Goal: Task Accomplishment & Management: Complete application form

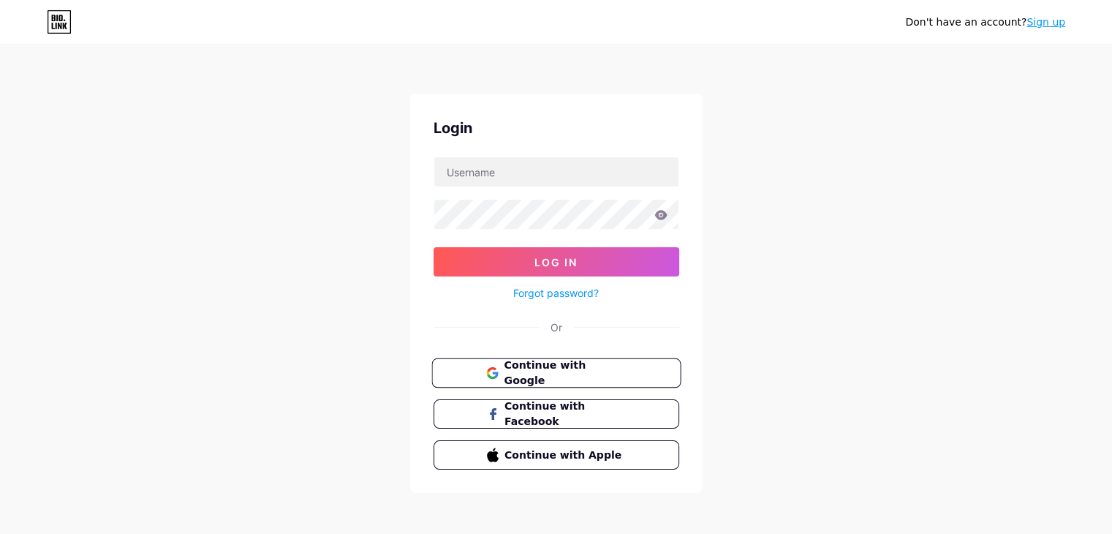
click at [575, 375] on span "Continue with Google" at bounding box center [565, 373] width 122 height 31
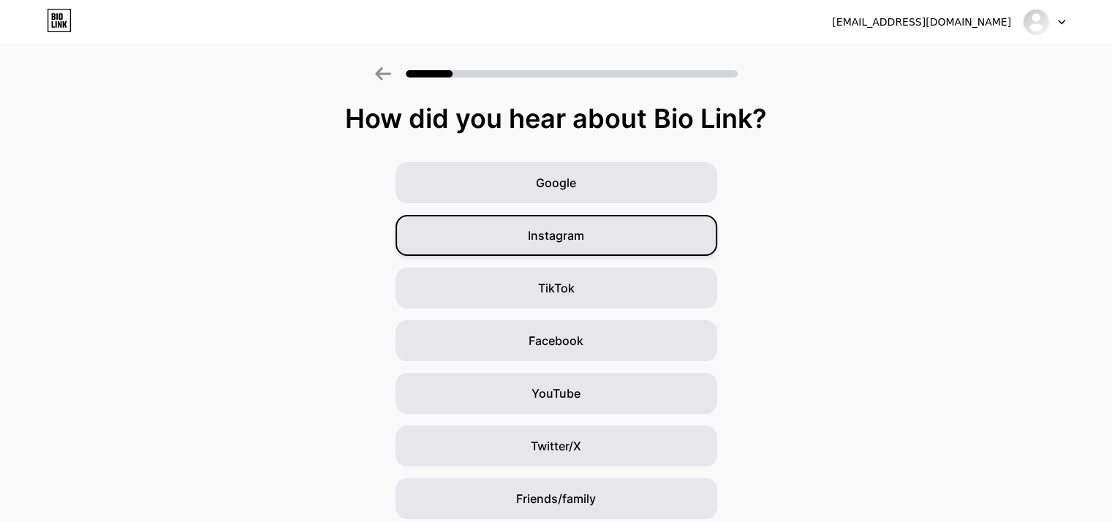
click at [591, 241] on div "Instagram" at bounding box center [557, 235] width 322 height 41
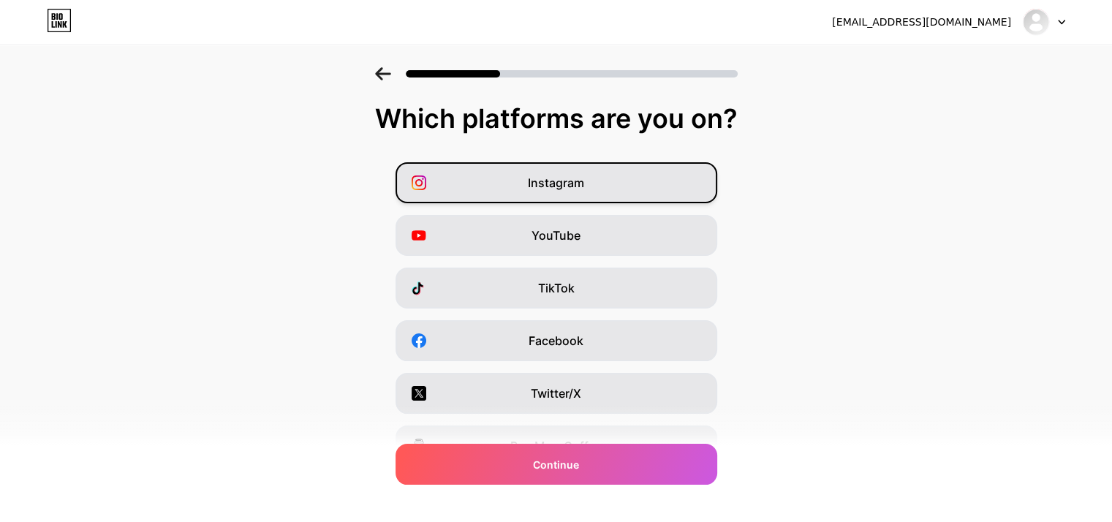
click at [573, 191] on span "Instagram" at bounding box center [556, 183] width 56 height 18
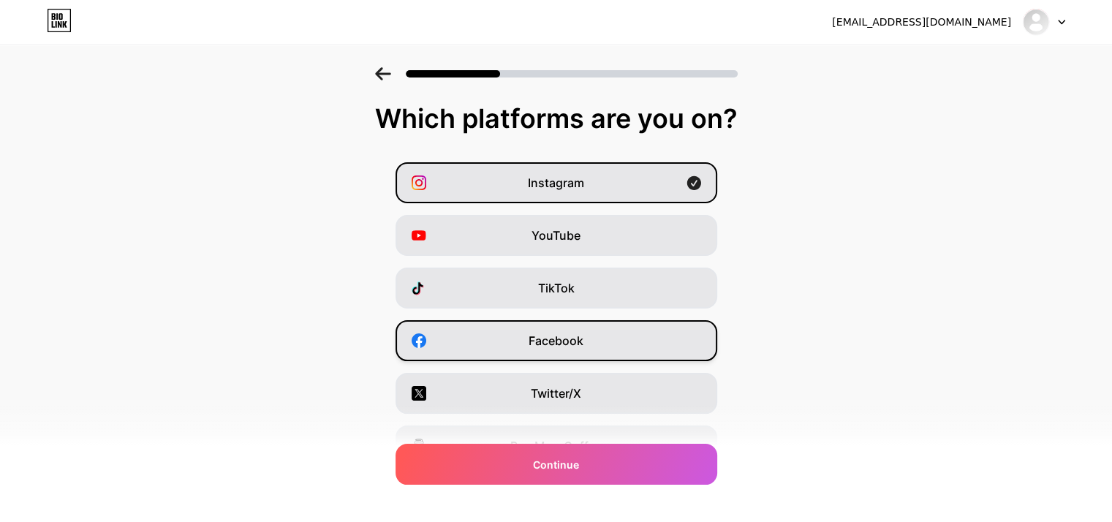
click at [576, 342] on span "Facebook" at bounding box center [556, 341] width 55 height 18
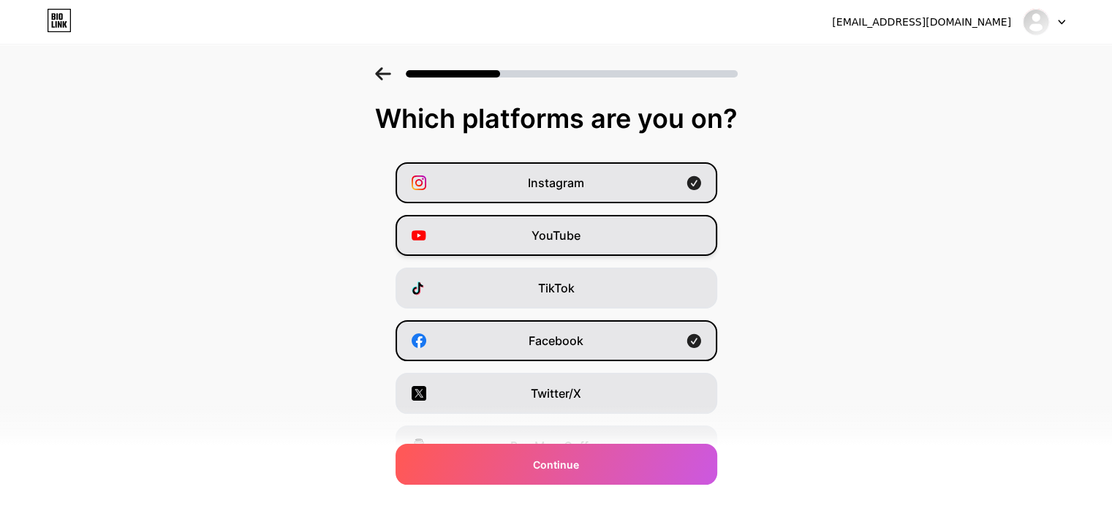
click at [594, 244] on div "YouTube" at bounding box center [557, 235] width 322 height 41
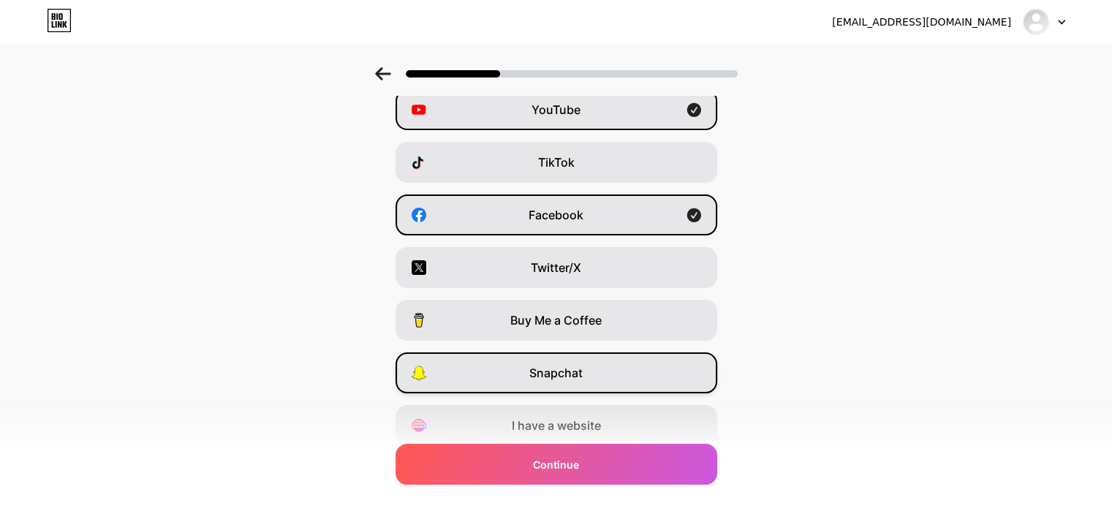
scroll to position [146, 0]
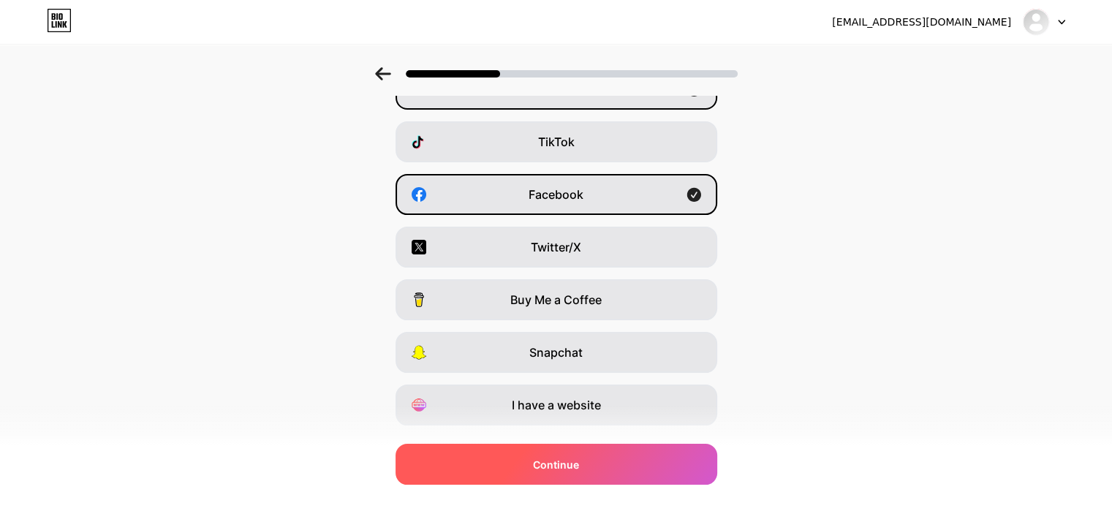
click at [622, 475] on div "Continue" at bounding box center [557, 464] width 322 height 41
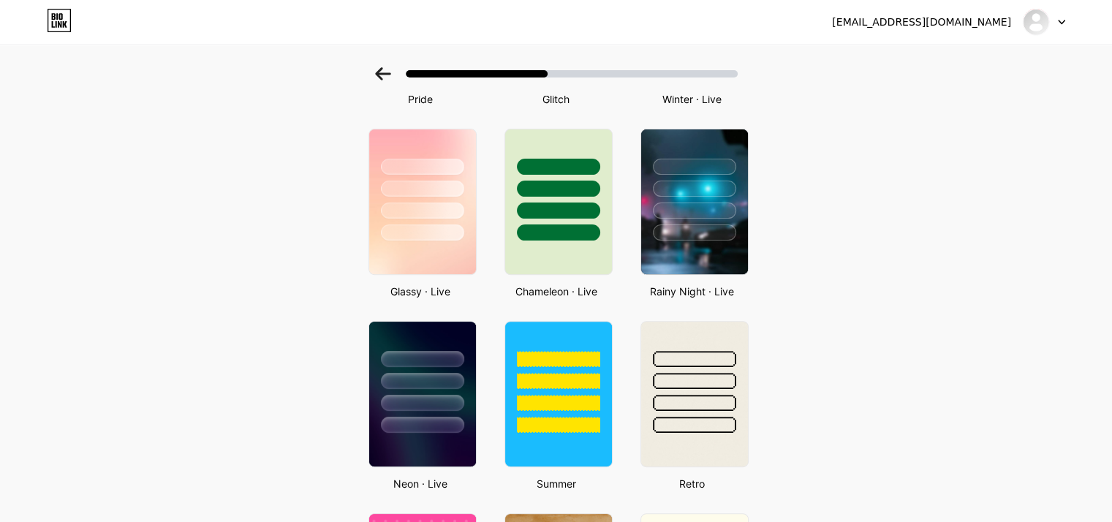
scroll to position [410, 0]
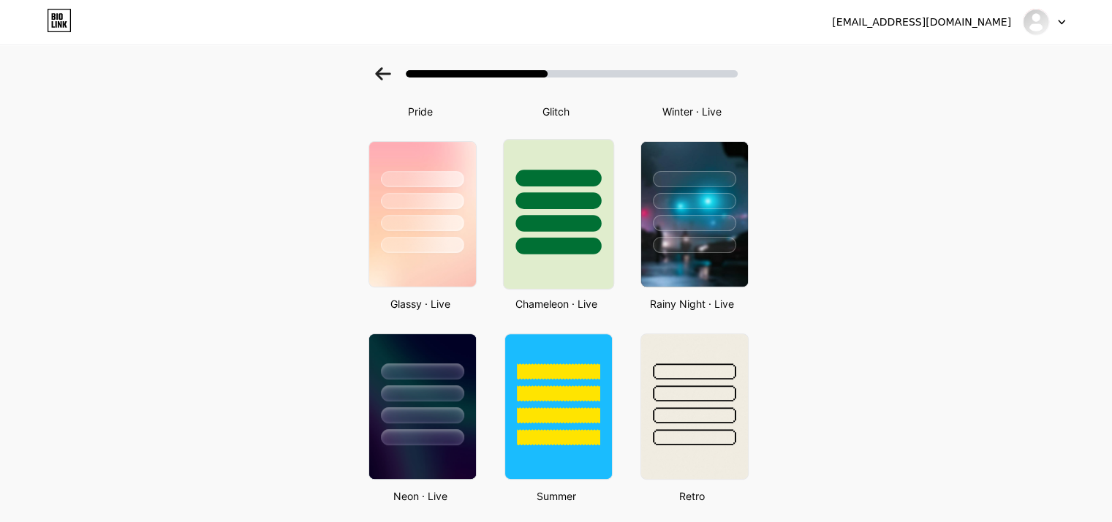
click at [603, 260] on div at bounding box center [557, 214] width 111 height 151
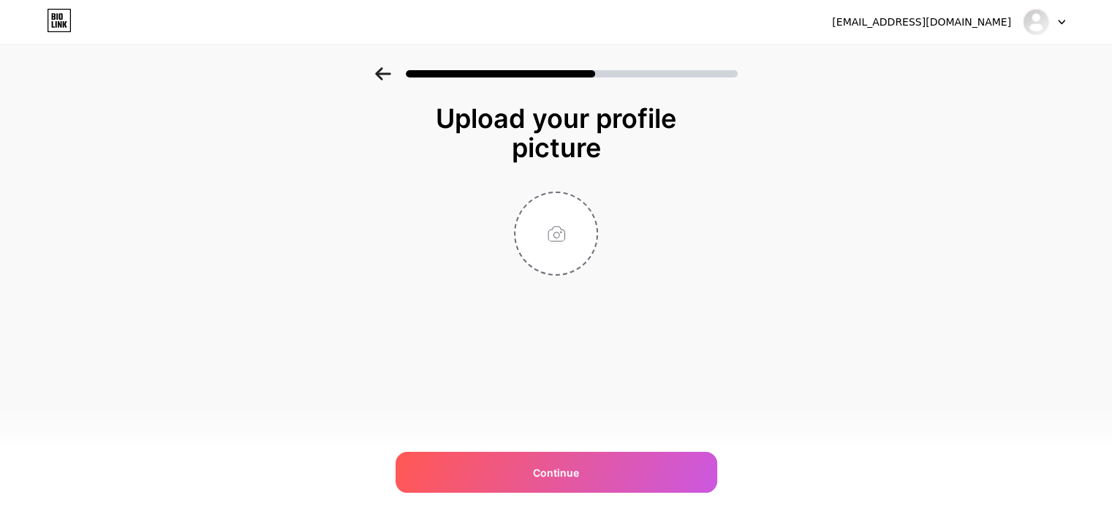
scroll to position [0, 0]
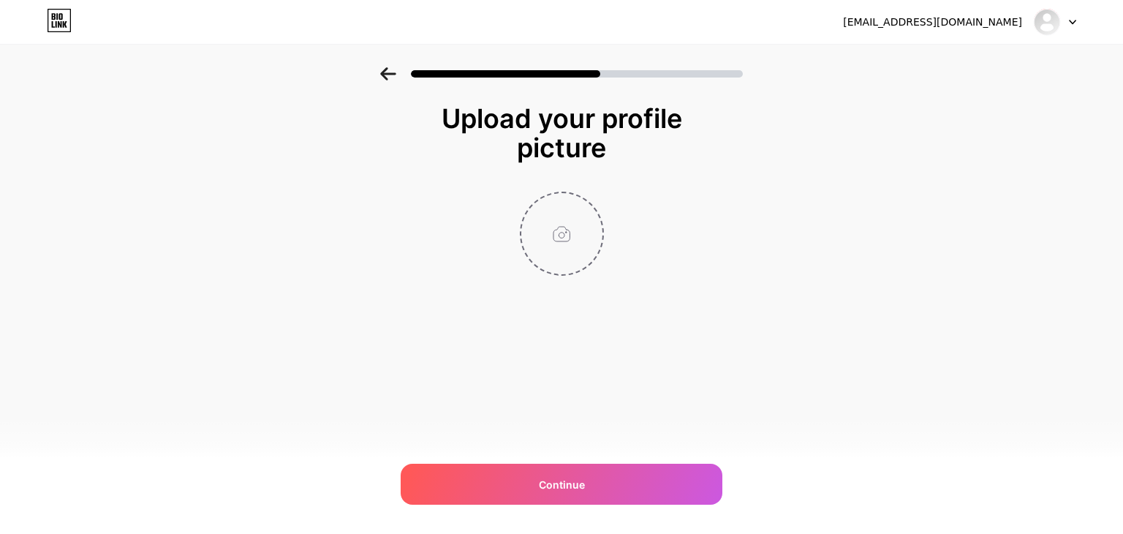
click at [576, 235] on input "file" at bounding box center [561, 233] width 81 height 81
type input "C:\fakepath\Logo_Mesa de trabajo 1 copia 3.png"
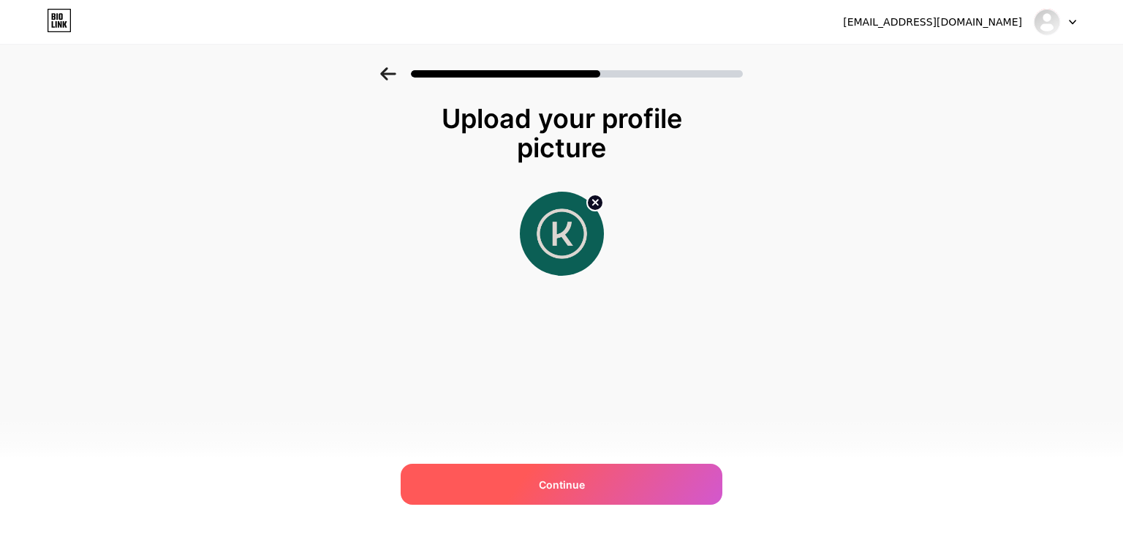
click at [626, 486] on div "Continue" at bounding box center [562, 484] width 322 height 41
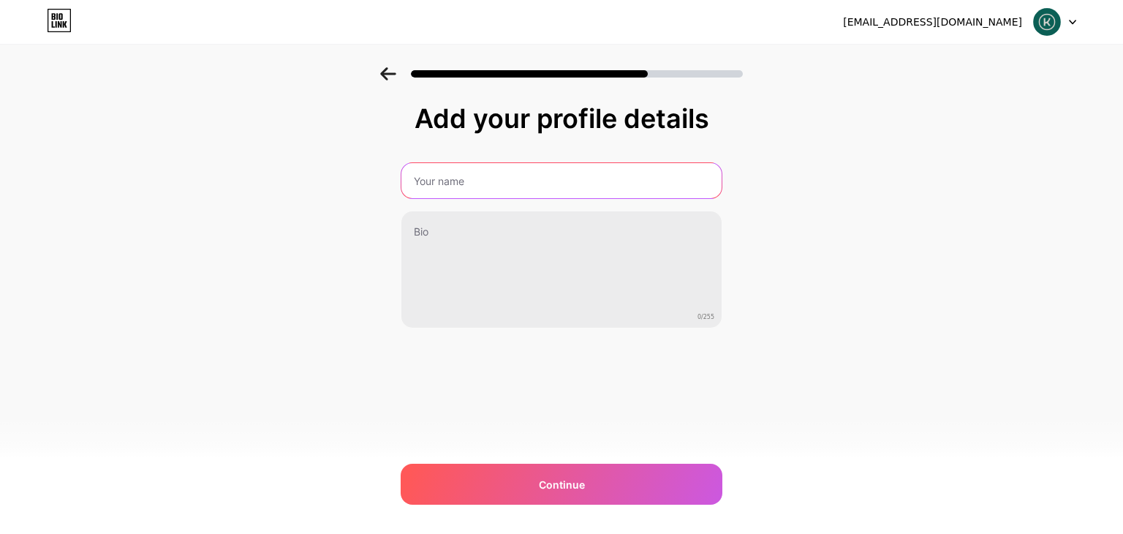
click at [454, 173] on input "text" at bounding box center [561, 180] width 320 height 35
type input "Kamuchy"
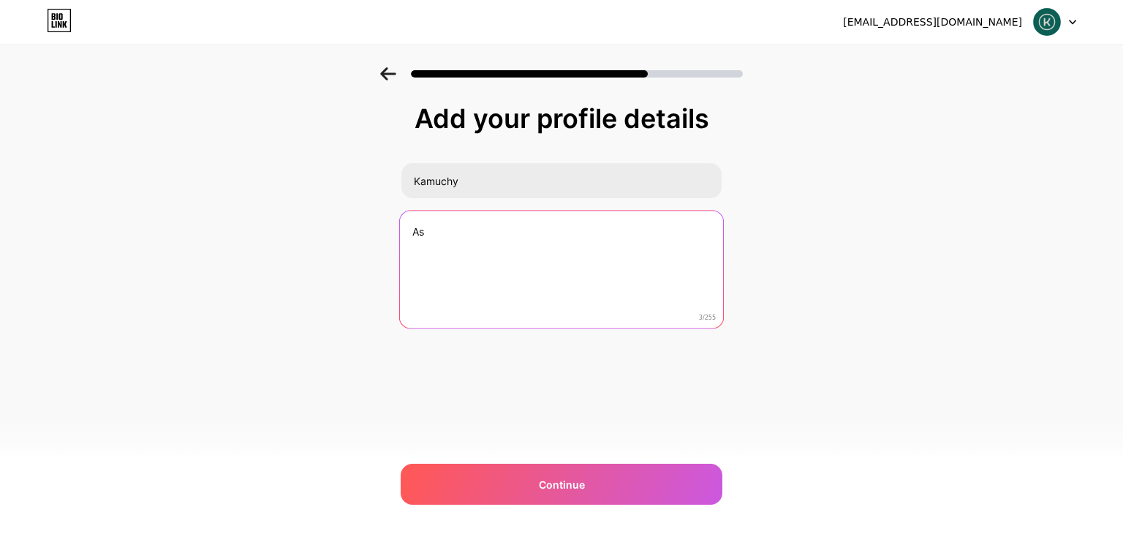
type textarea "A"
click at [419, 263] on textarea "Inspirando tus sueños" at bounding box center [561, 270] width 320 height 118
click at [450, 230] on textarea "Inspirando tus sueños" at bounding box center [561, 270] width 323 height 119
click at [443, 226] on textarea "Inspirando tus sueños" at bounding box center [561, 270] width 323 height 119
click at [430, 276] on textarea "Inspirate tus sueños" at bounding box center [561, 270] width 323 height 119
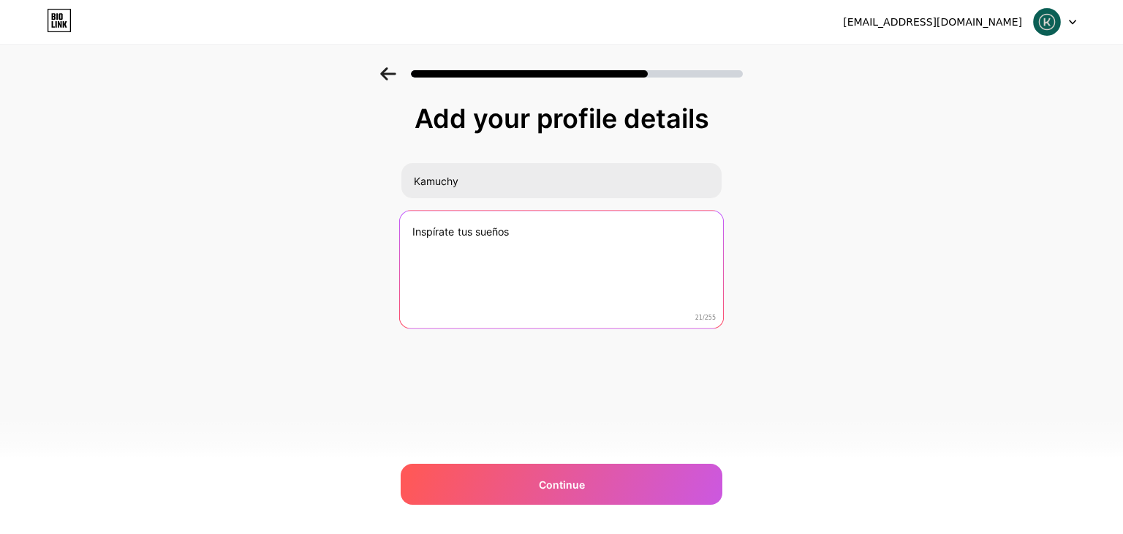
click at [560, 260] on textarea "Inspírate tus sueños" at bounding box center [561, 270] width 323 height 119
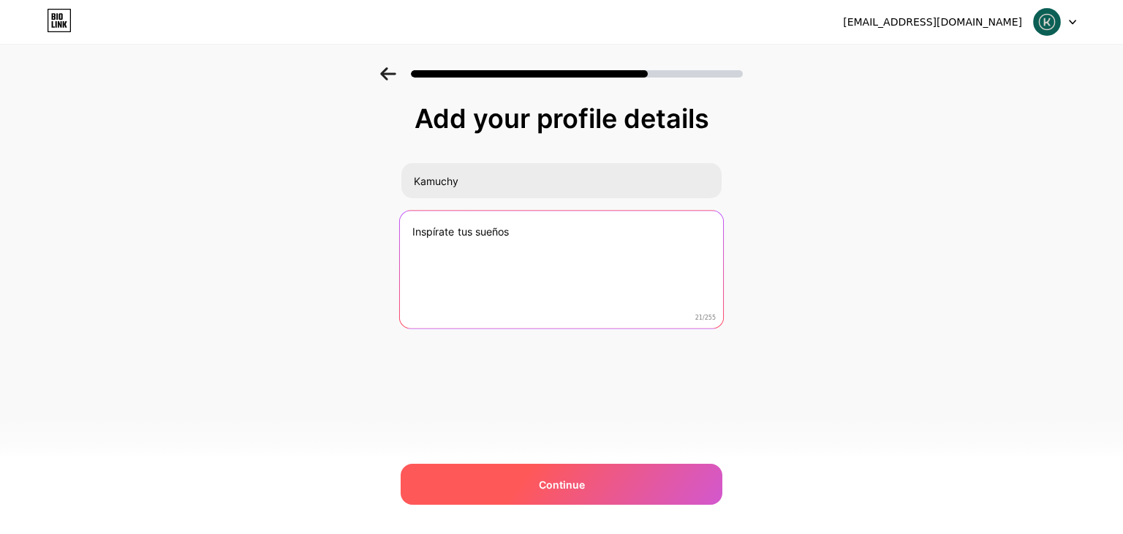
type textarea "Inspírate tus sueños"
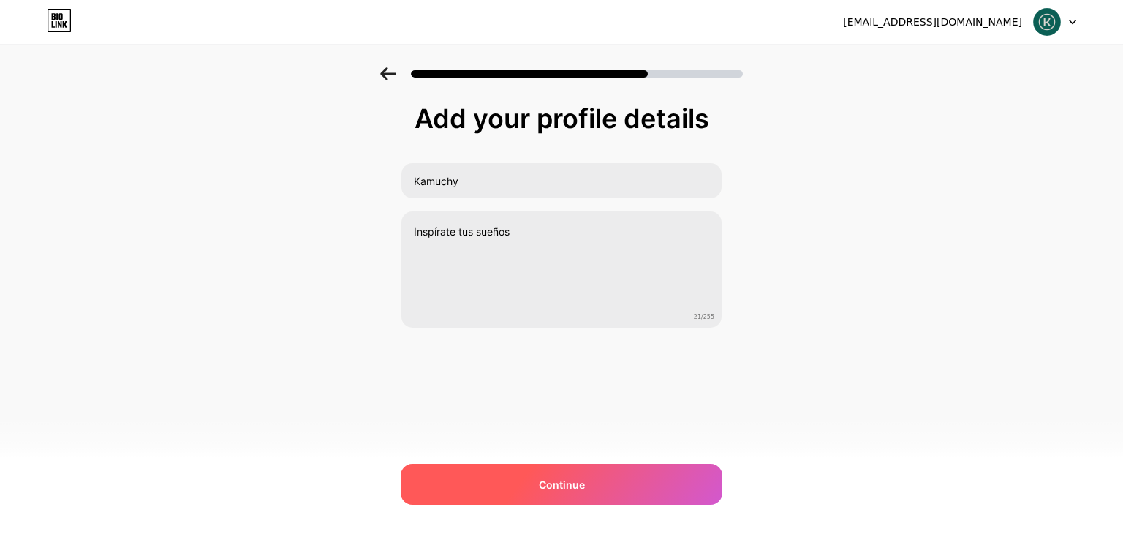
click at [587, 480] on div "Continue" at bounding box center [562, 484] width 322 height 41
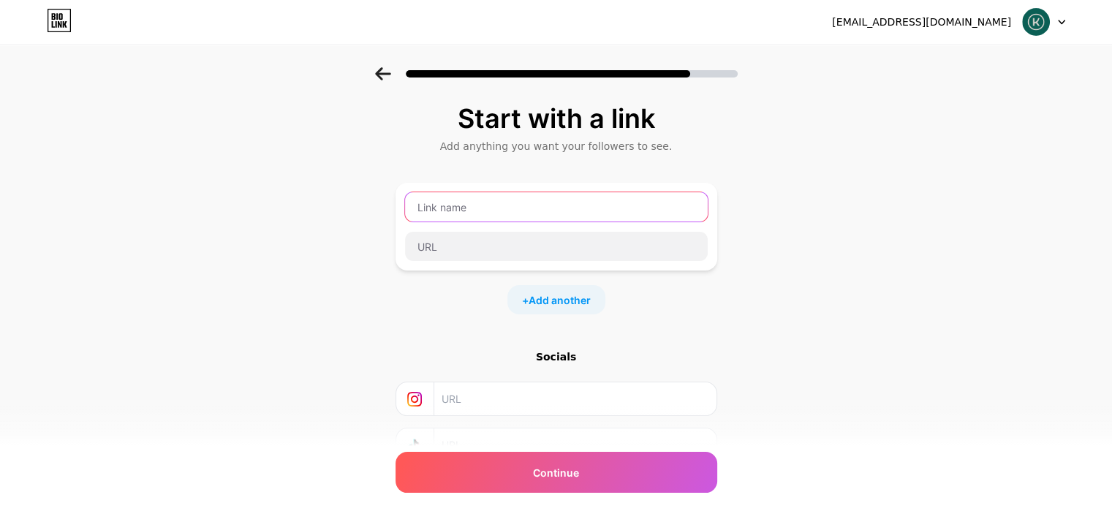
click at [440, 211] on input "text" at bounding box center [556, 206] width 303 height 29
click at [565, 301] on span "Add another" at bounding box center [560, 299] width 62 height 15
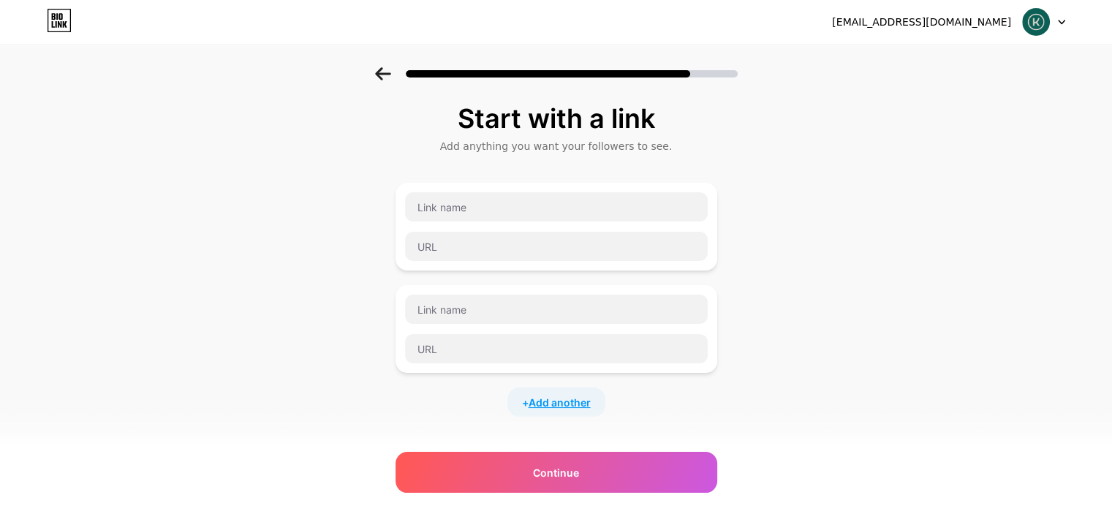
click at [548, 403] on span "Add another" at bounding box center [560, 402] width 62 height 15
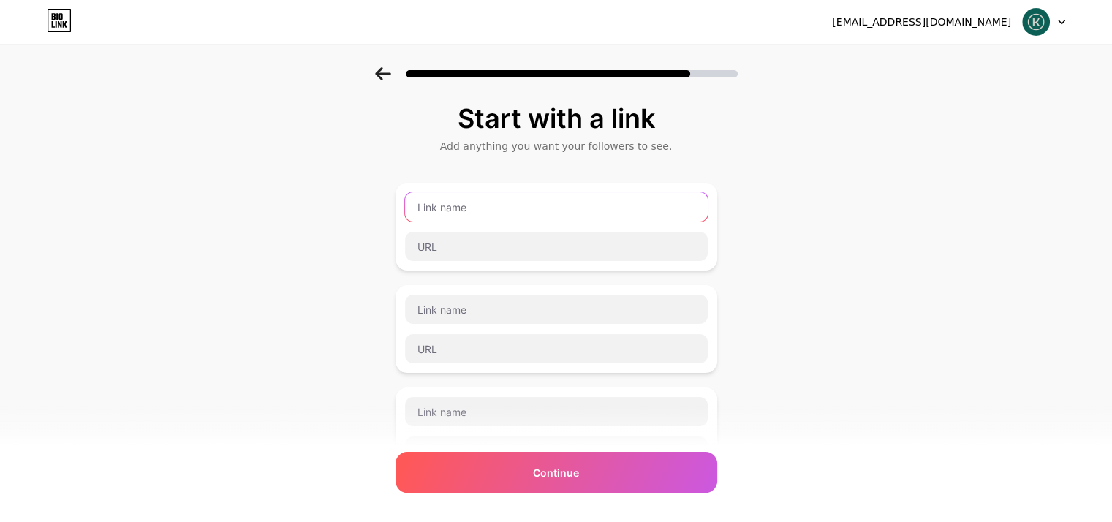
click at [483, 213] on input "text" at bounding box center [556, 206] width 303 height 29
type input "M"
type input "a"
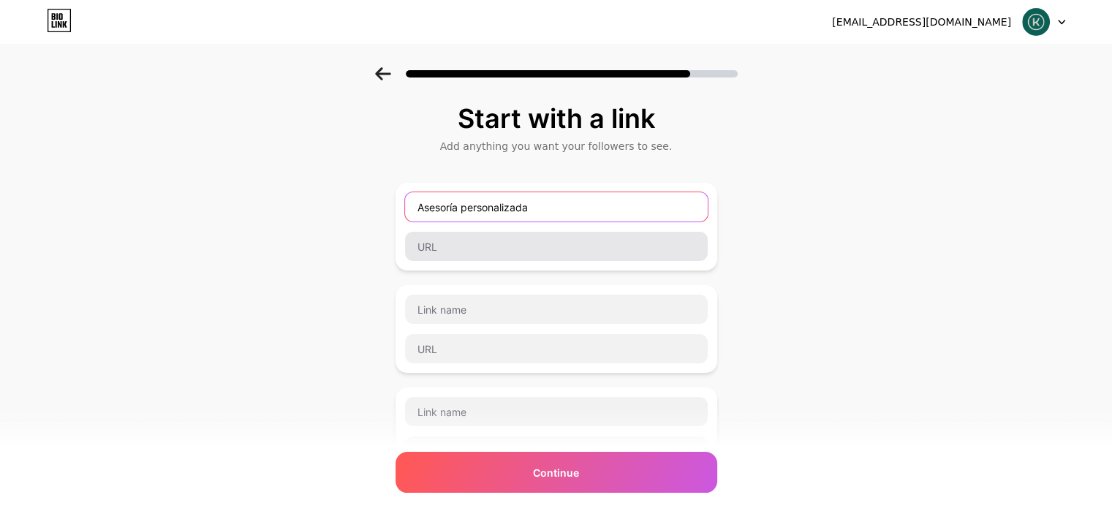
type input "Asesoría personalizada"
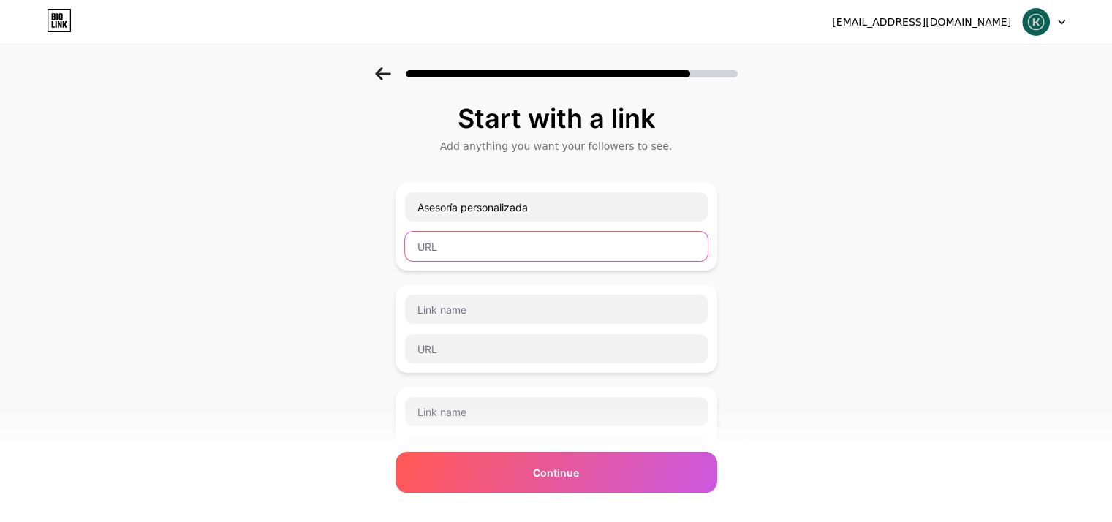
click at [465, 249] on input "text" at bounding box center [556, 246] width 303 height 29
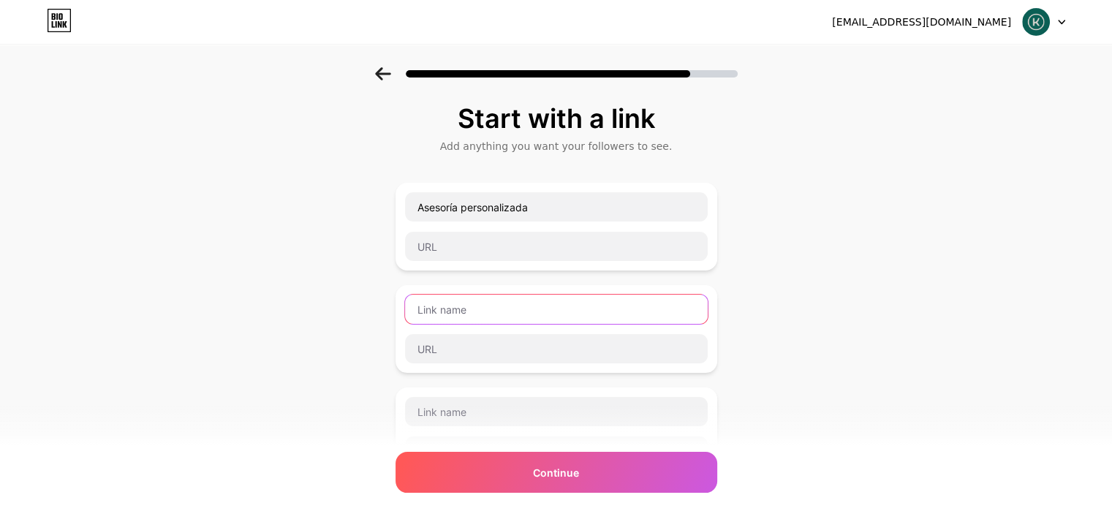
click at [496, 299] on input "text" at bounding box center [556, 309] width 303 height 29
type input "T"
type input "C"
type input "Tienda Medellín"
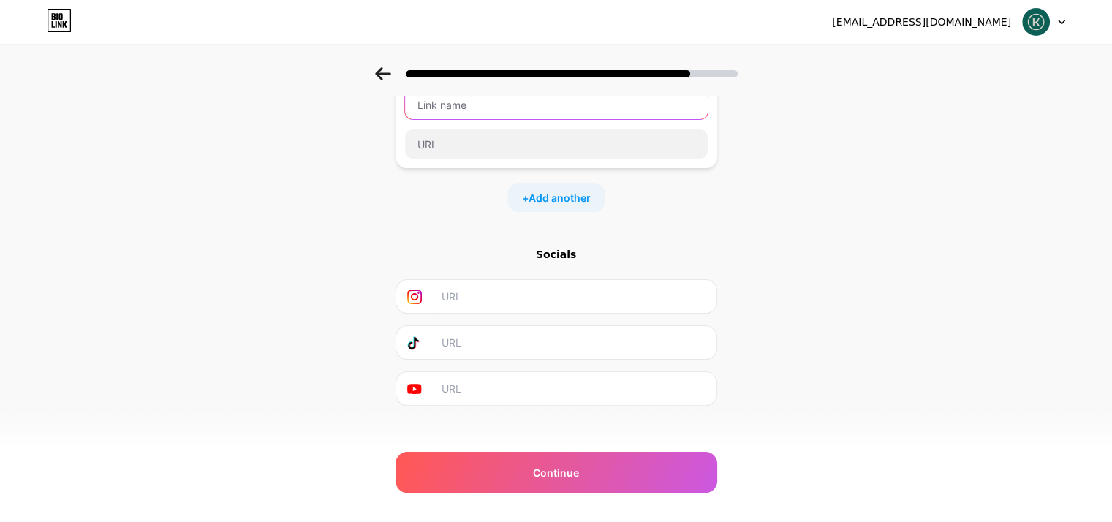
scroll to position [319, 0]
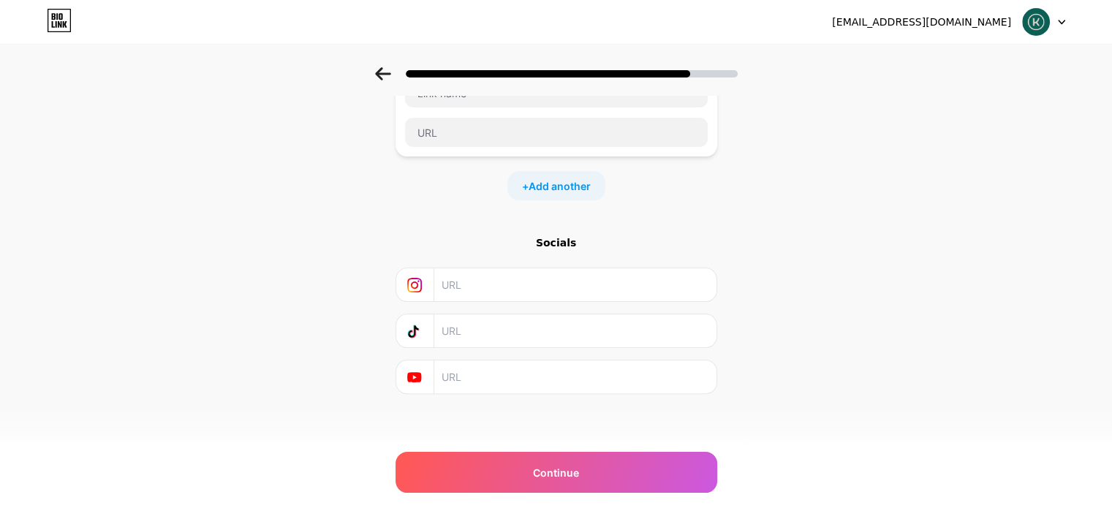
click at [468, 280] on input "text" at bounding box center [574, 284] width 265 height 33
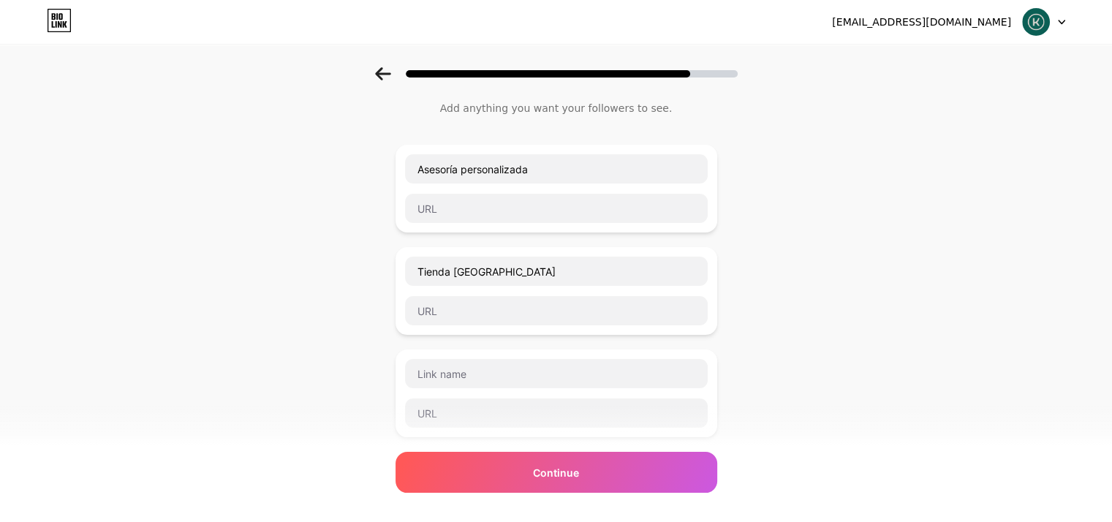
scroll to position [0, 0]
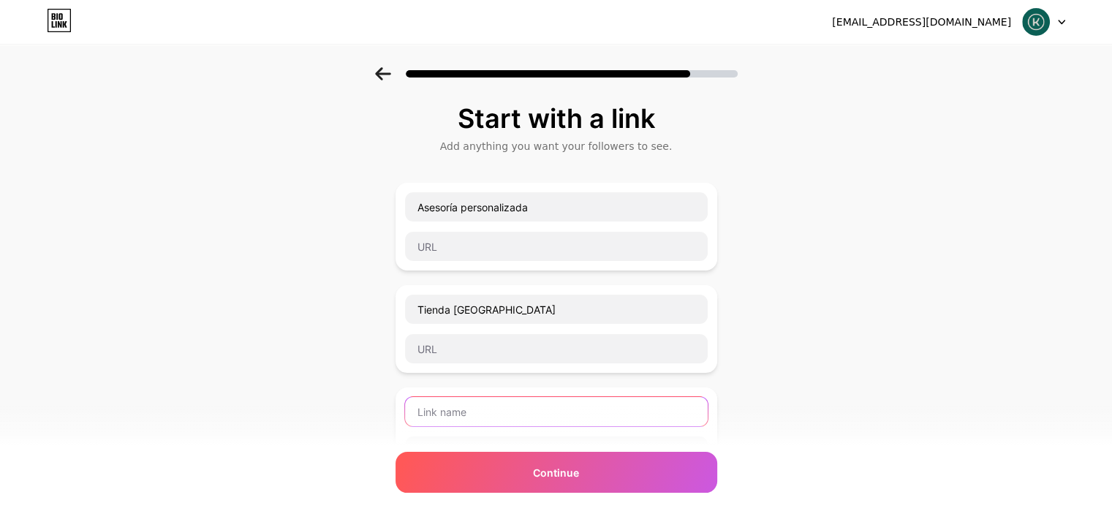
click at [475, 415] on input "text" at bounding box center [556, 411] width 303 height 29
type input "P"
type input "Compra aquí"
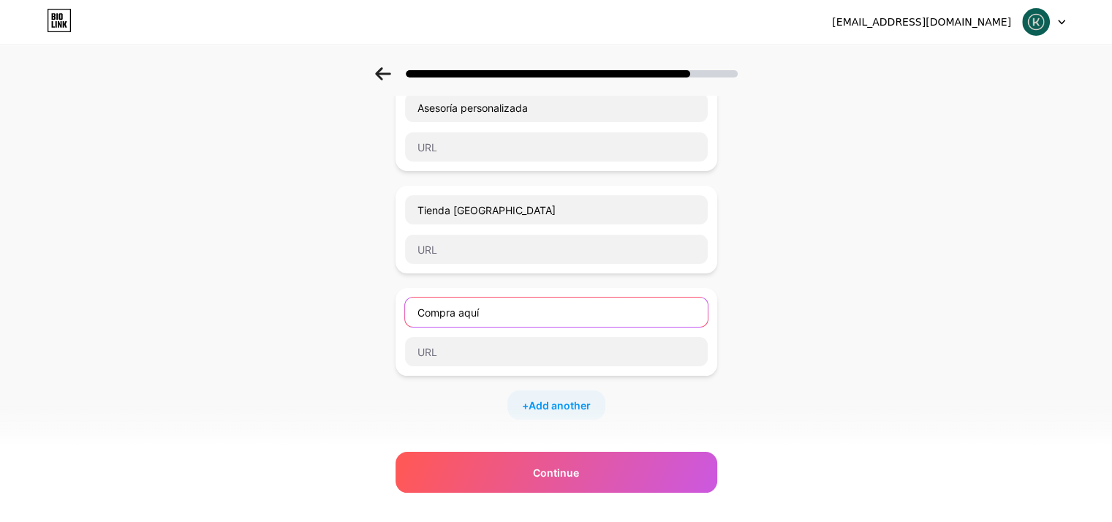
scroll to position [146, 0]
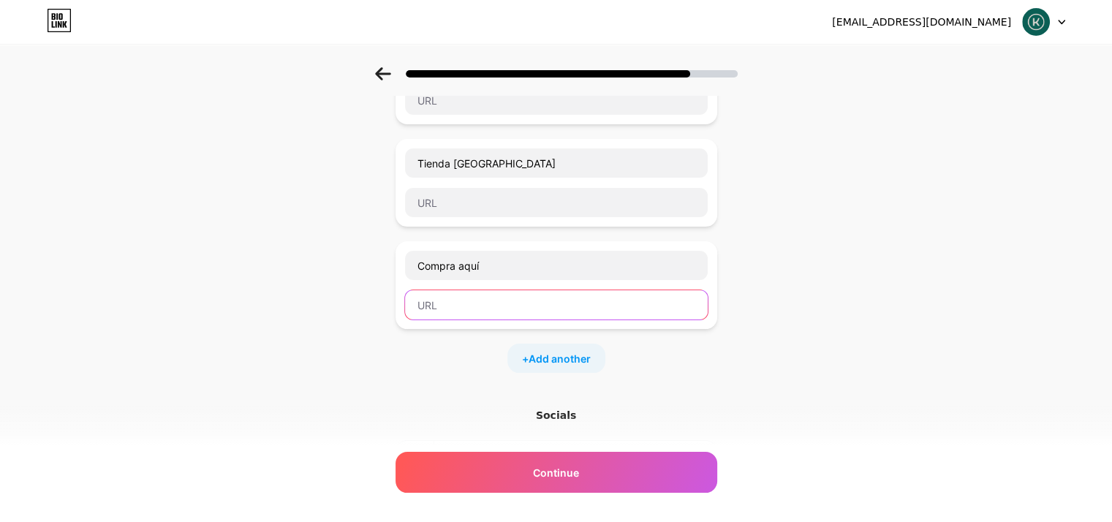
click at [515, 311] on input "text" at bounding box center [556, 304] width 303 height 29
paste input "https://kamuchy.co/tienda/"
type input "https://kamuchy.co/tienda/"
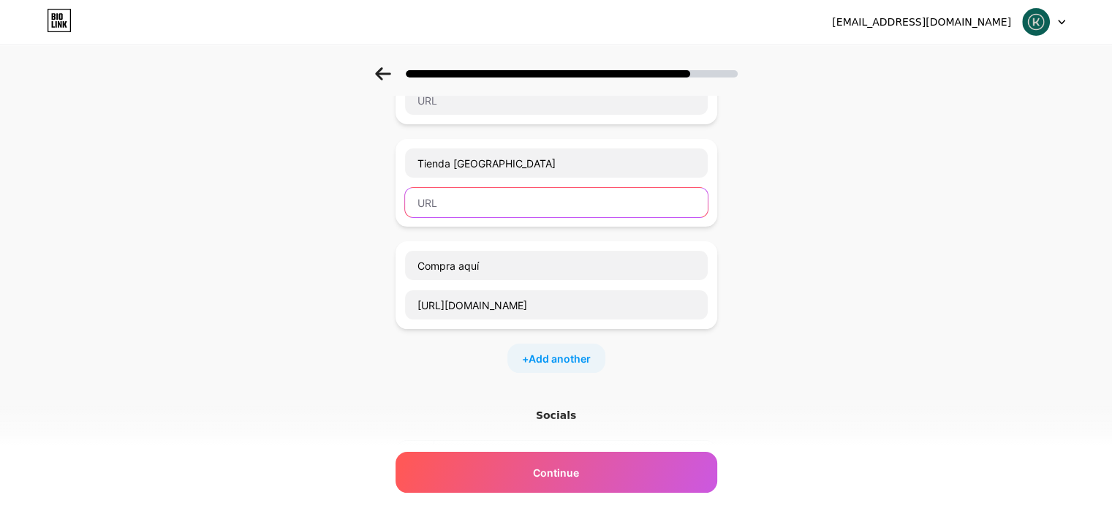
click at [502, 200] on input "text" at bounding box center [556, 202] width 303 height 29
paste input "https://wa.me/message/WPNSNF4EJN7ZA1"
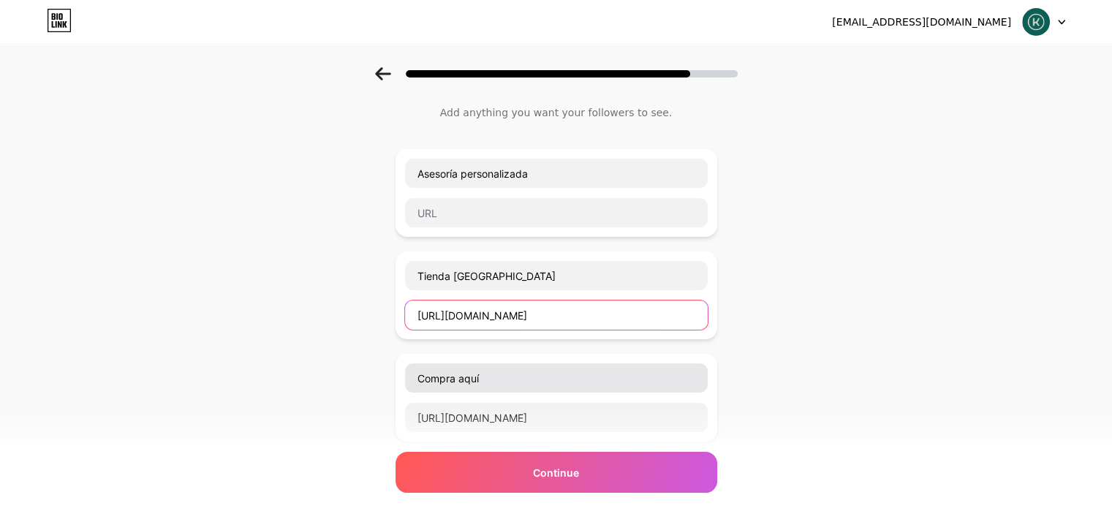
scroll to position [0, 0]
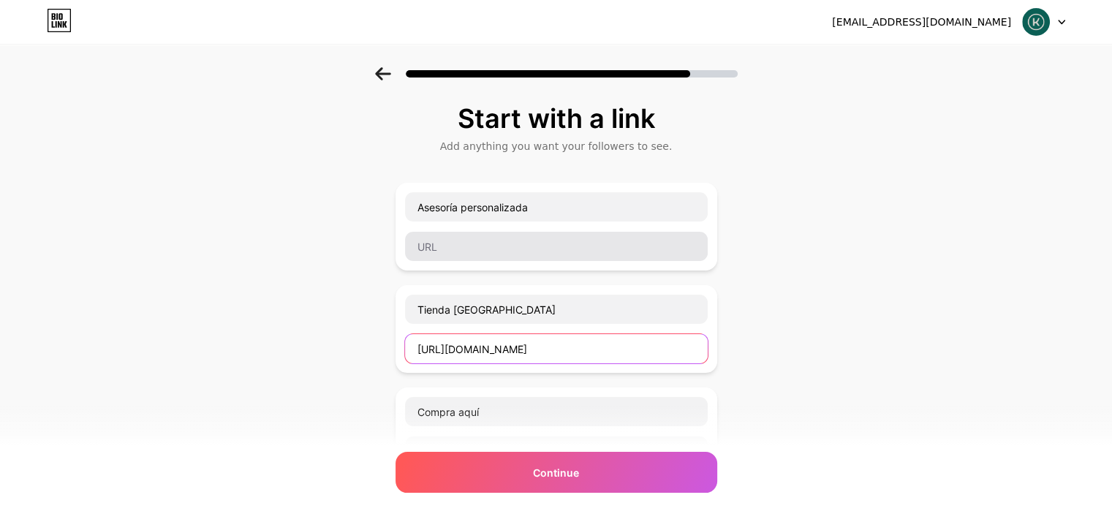
type input "https://wa.me/message/WPNSNF4EJN7ZA1"
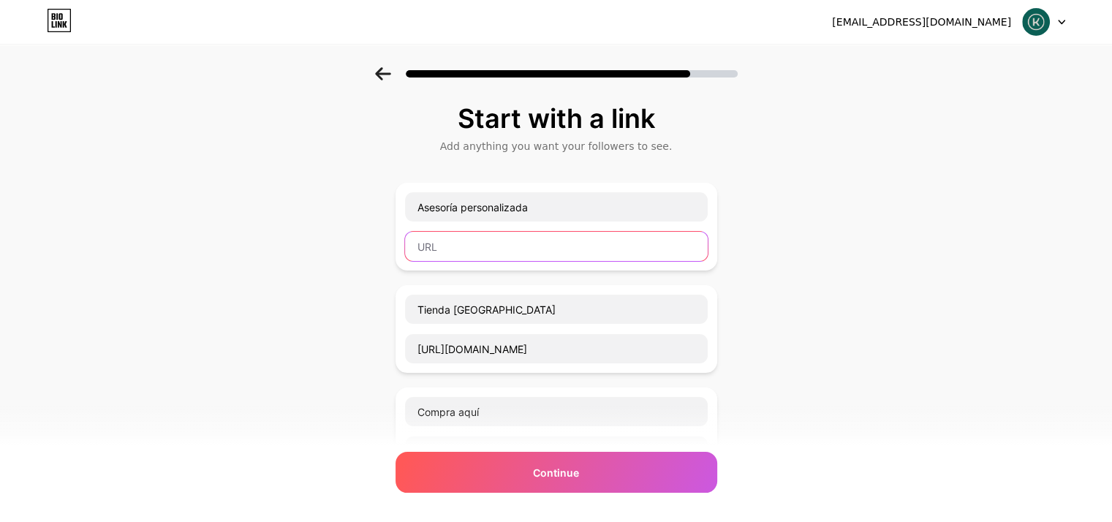
click at [504, 254] on input "text" at bounding box center [556, 246] width 303 height 29
paste input "https://api.whatsapp.com/send?phone=573173706648&text=&source=&data=&app_absent="
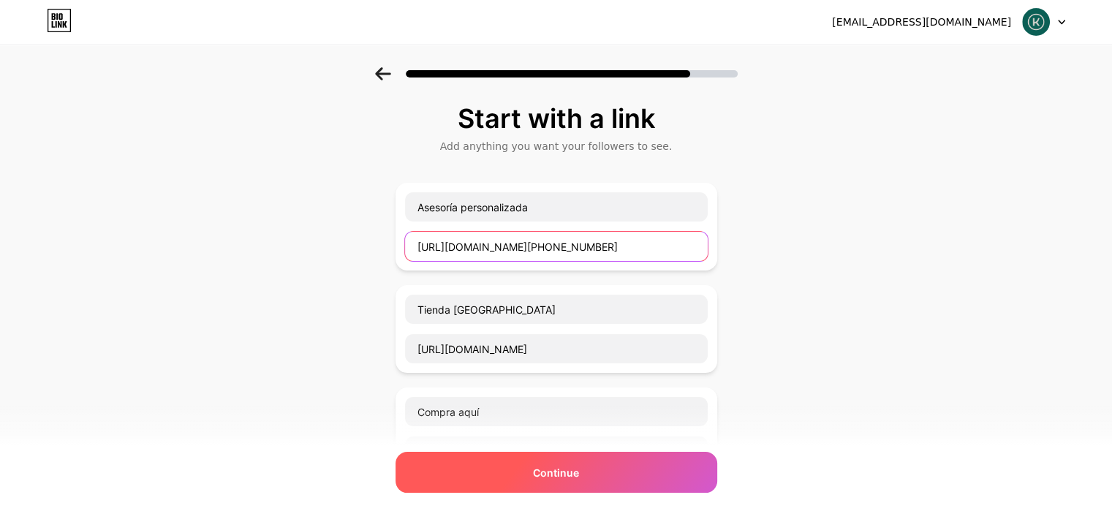
type input "https://api.whatsapp.com/send?phone=573173706648&text=&source=&data=&app_absent="
click at [576, 478] on span "Continue" at bounding box center [556, 472] width 46 height 15
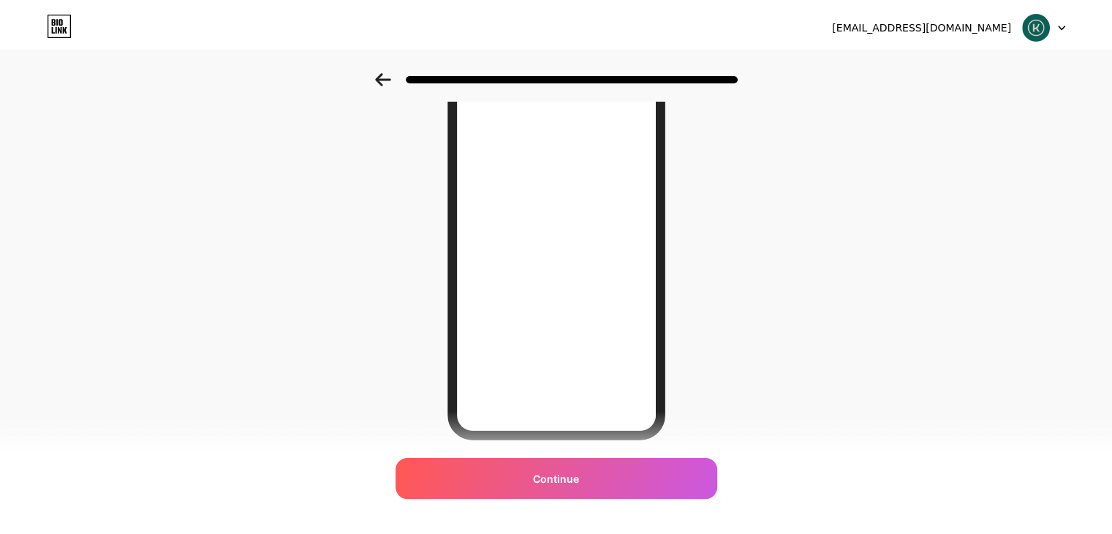
scroll to position [0, 0]
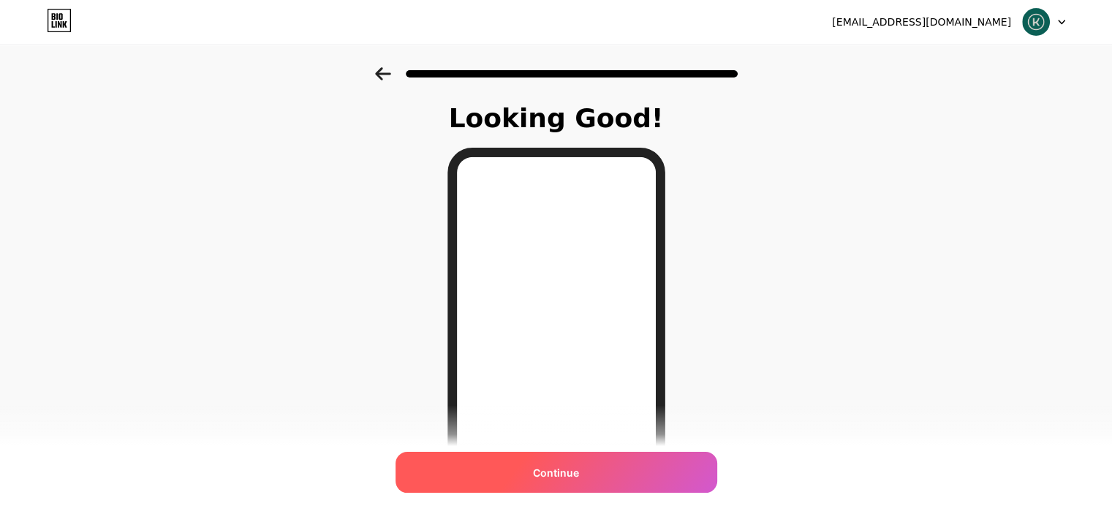
click at [512, 474] on div "Continue" at bounding box center [557, 472] width 322 height 41
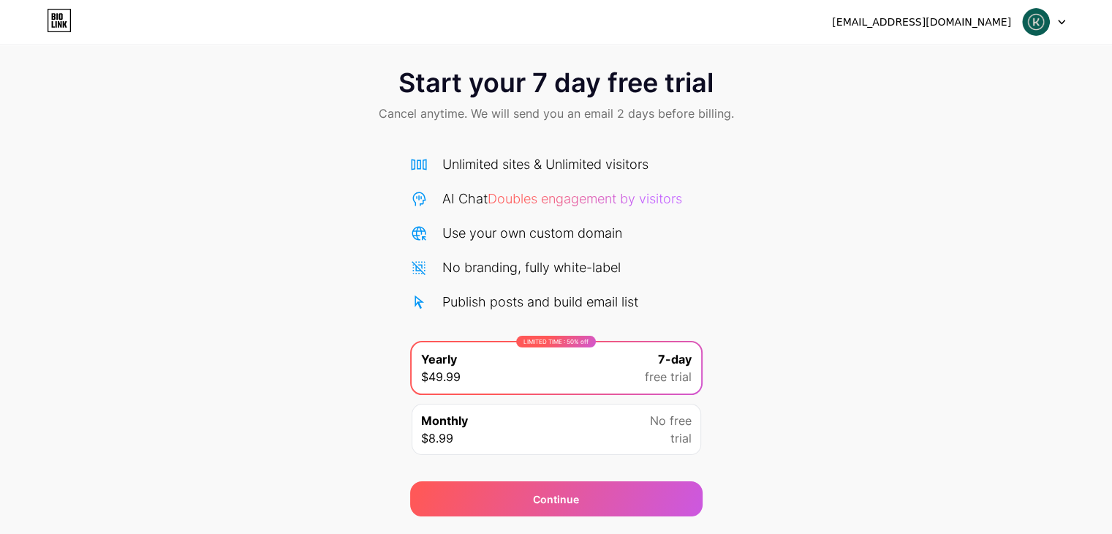
scroll to position [54, 0]
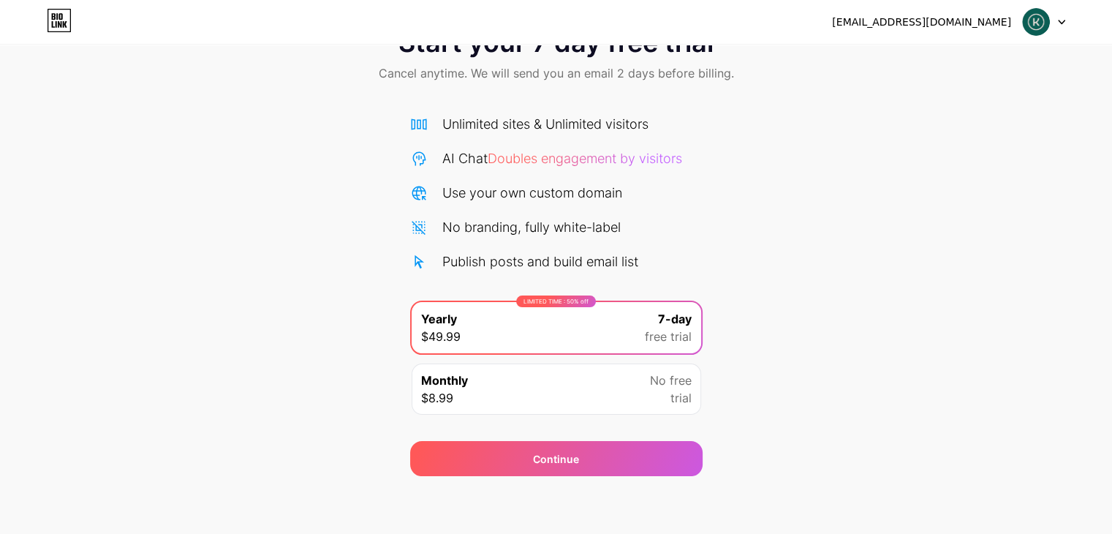
click at [623, 390] on div "Monthly $8.99 No free trial" at bounding box center [557, 388] width 290 height 51
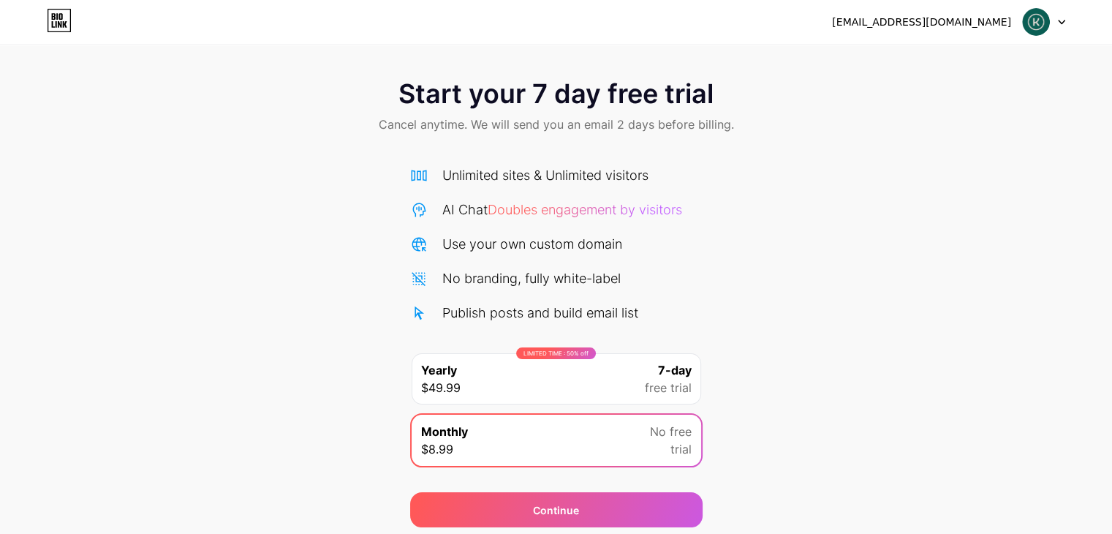
scroll to position [0, 0]
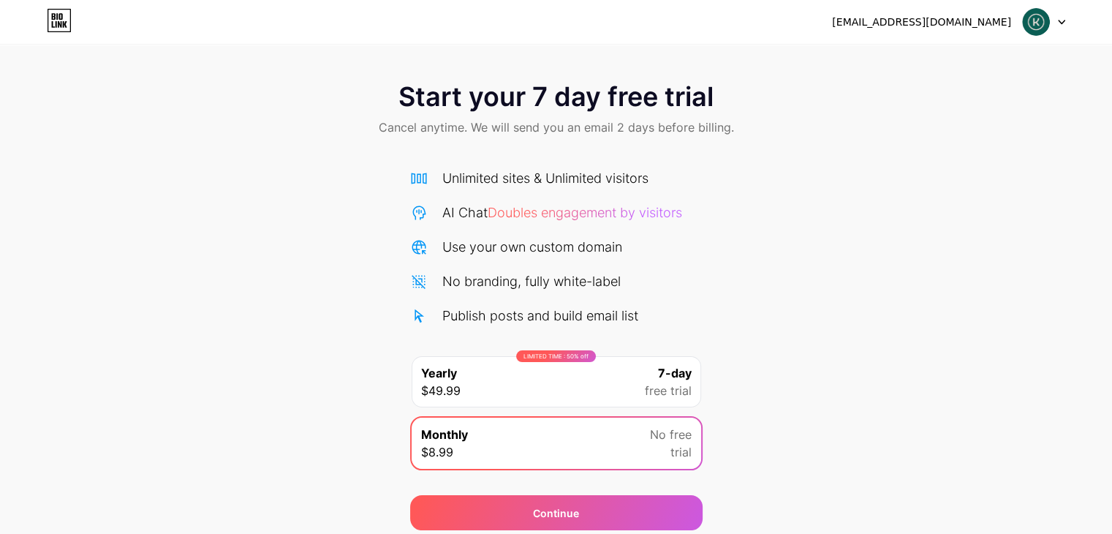
click at [641, 382] on div "LIMITED TIME : 50% off Yearly $49.99 7-day free trial" at bounding box center [557, 381] width 290 height 51
